Goal: Task Accomplishment & Management: Manage account settings

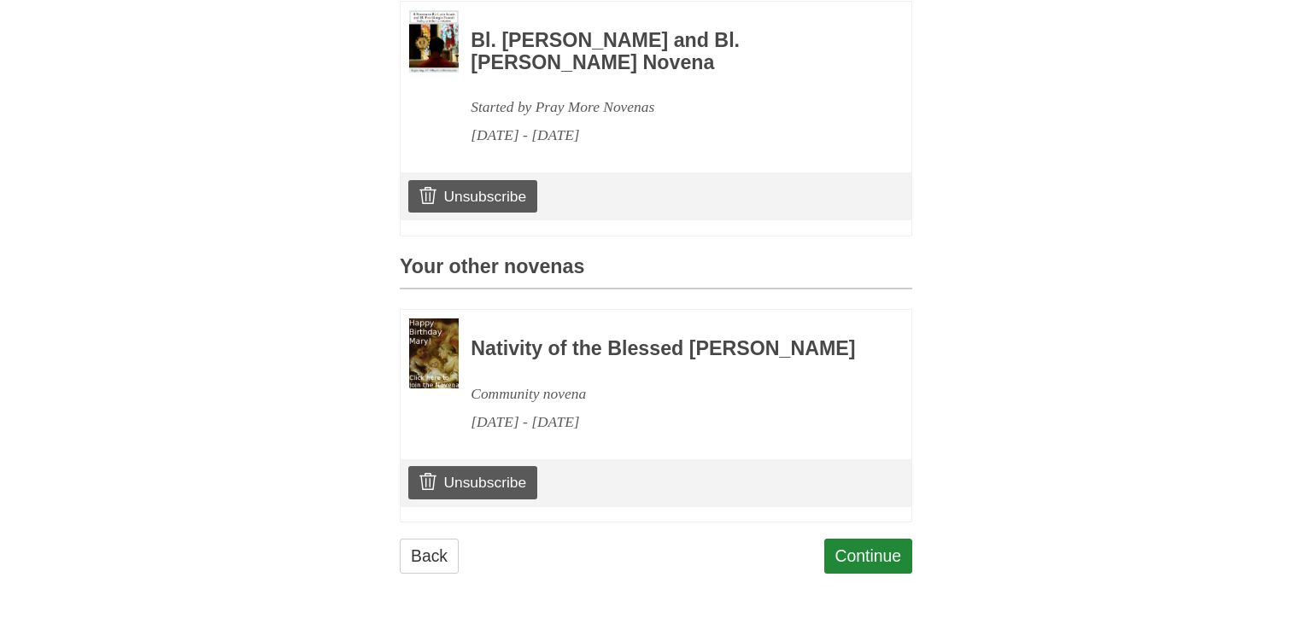
scroll to position [558, 0]
click at [480, 486] on link "Unsubscribe" at bounding box center [472, 482] width 129 height 32
click at [504, 480] on link "Unsubscribe" at bounding box center [472, 482] width 129 height 32
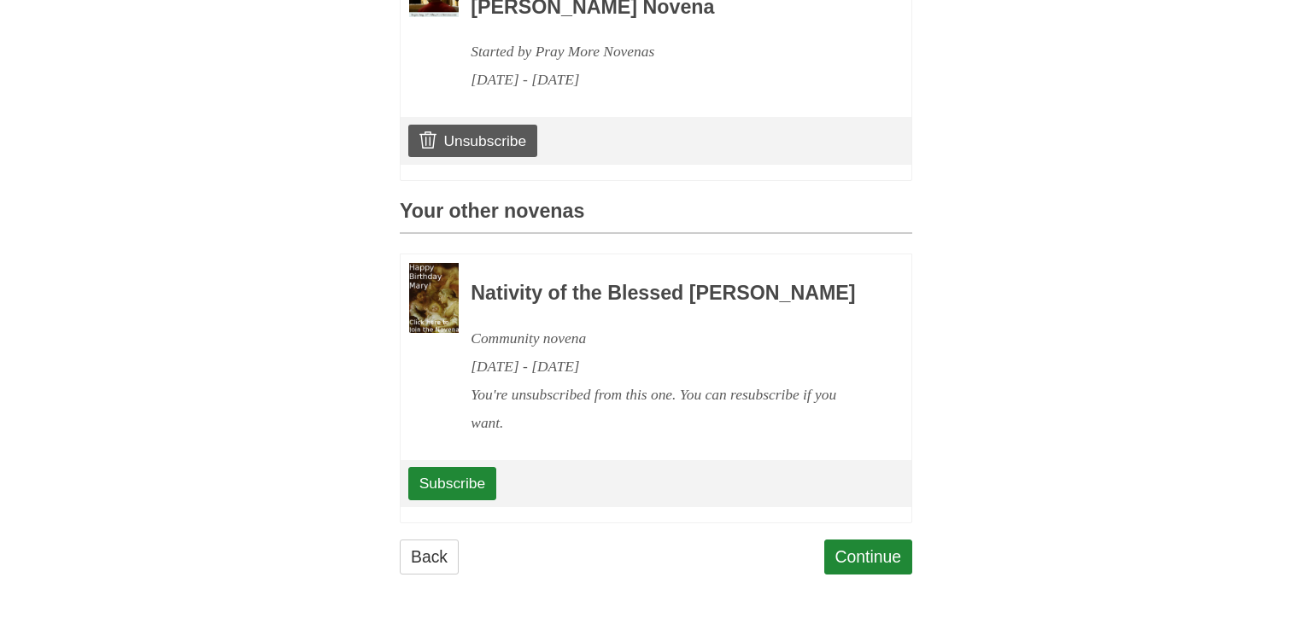
scroll to position [578, 0]
click at [858, 575] on link "Continue" at bounding box center [868, 557] width 89 height 35
